Goal: Task Accomplishment & Management: Manage account settings

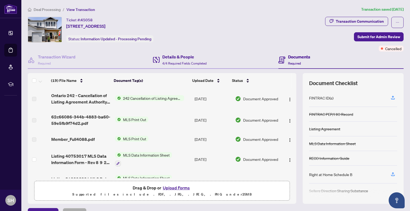
scroll to position [27, 0]
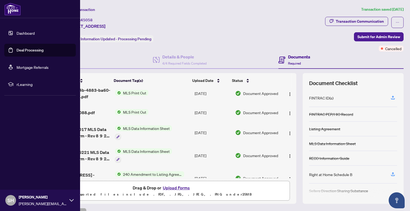
click at [18, 48] on link "Deal Processing" at bounding box center [30, 50] width 27 height 5
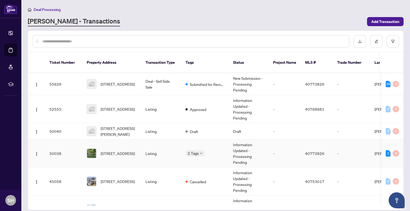
click at [159, 142] on td "Listing" at bounding box center [161, 154] width 40 height 28
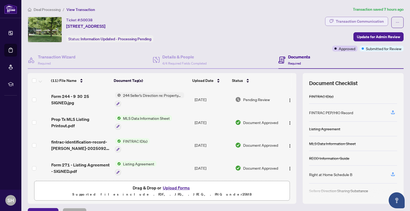
click at [367, 24] on div "Transaction Communication" at bounding box center [360, 21] width 48 height 9
type textarea "**********"
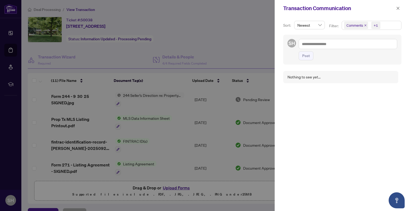
click at [232, 46] on div at bounding box center [205, 105] width 410 height 211
click at [10, 52] on div at bounding box center [205, 105] width 410 height 211
click at [399, 7] on icon "close" at bounding box center [398, 8] width 4 height 4
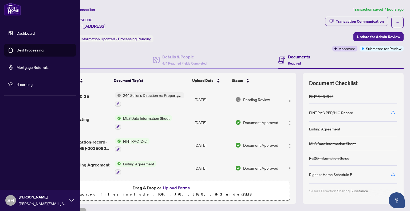
click at [17, 48] on link "Deal Processing" at bounding box center [30, 50] width 27 height 5
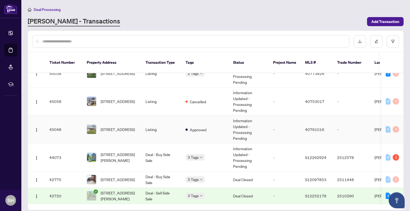
scroll to position [108, 0]
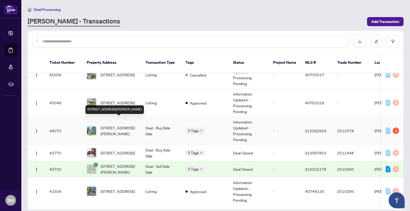
click at [118, 125] on span "[STREET_ADDRESS][PERSON_NAME]" at bounding box center [119, 131] width 36 height 12
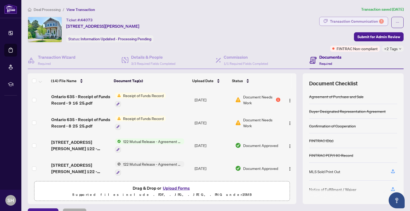
click at [354, 24] on div "Transaction Communication 1" at bounding box center [357, 21] width 54 height 9
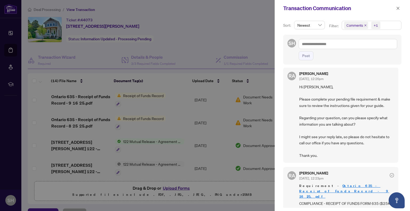
scroll to position [133, 0]
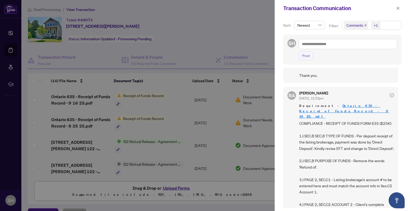
drag, startPoint x: 397, startPoint y: 8, endPoint x: 385, endPoint y: 10, distance: 11.9
click at [397, 8] on icon "close" at bounding box center [398, 8] width 4 height 4
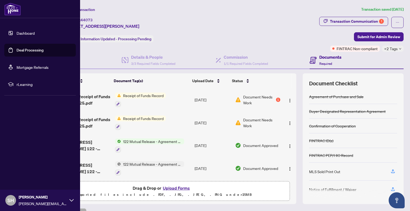
click at [25, 52] on link "Deal Processing" at bounding box center [30, 50] width 27 height 5
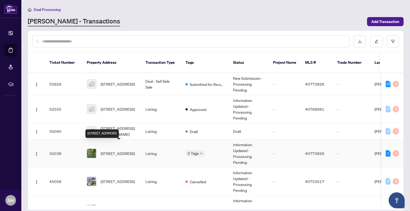
click at [123, 151] on span "[STREET_ADDRESS]" at bounding box center [118, 154] width 34 height 6
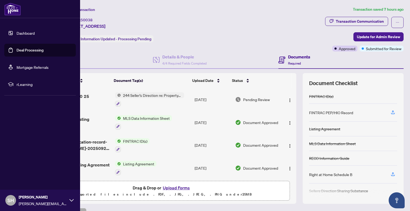
click at [4, 50] on ul "Dashboard Deal Processing Mortgage Referrals rLearning" at bounding box center [40, 58] width 80 height 73
click at [17, 49] on link "Deal Processing" at bounding box center [30, 50] width 27 height 5
